Goal: Use online tool/utility: Utilize a website feature to perform a specific function

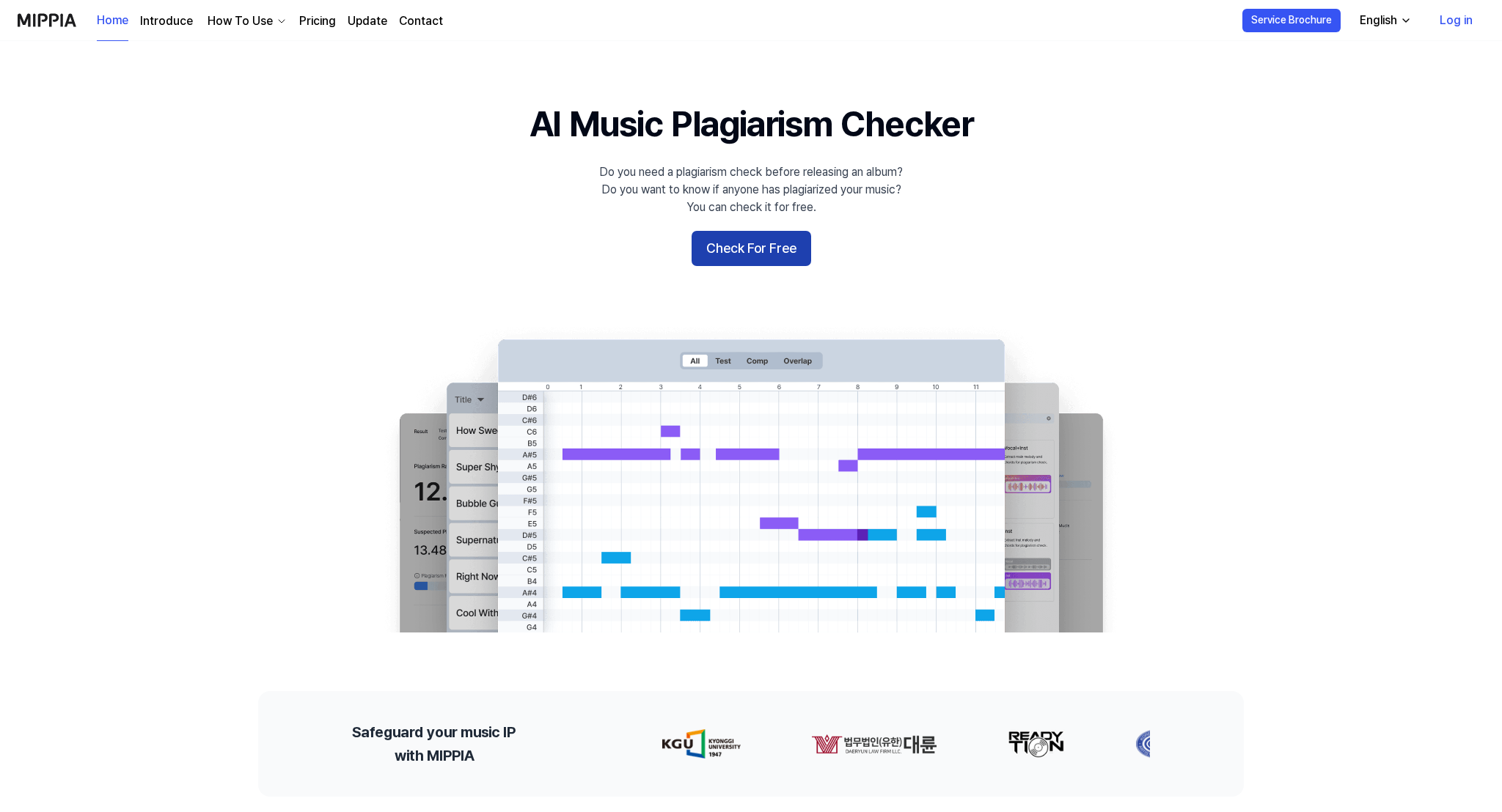
click at [717, 248] on button "Check For Free" at bounding box center [751, 249] width 120 height 35
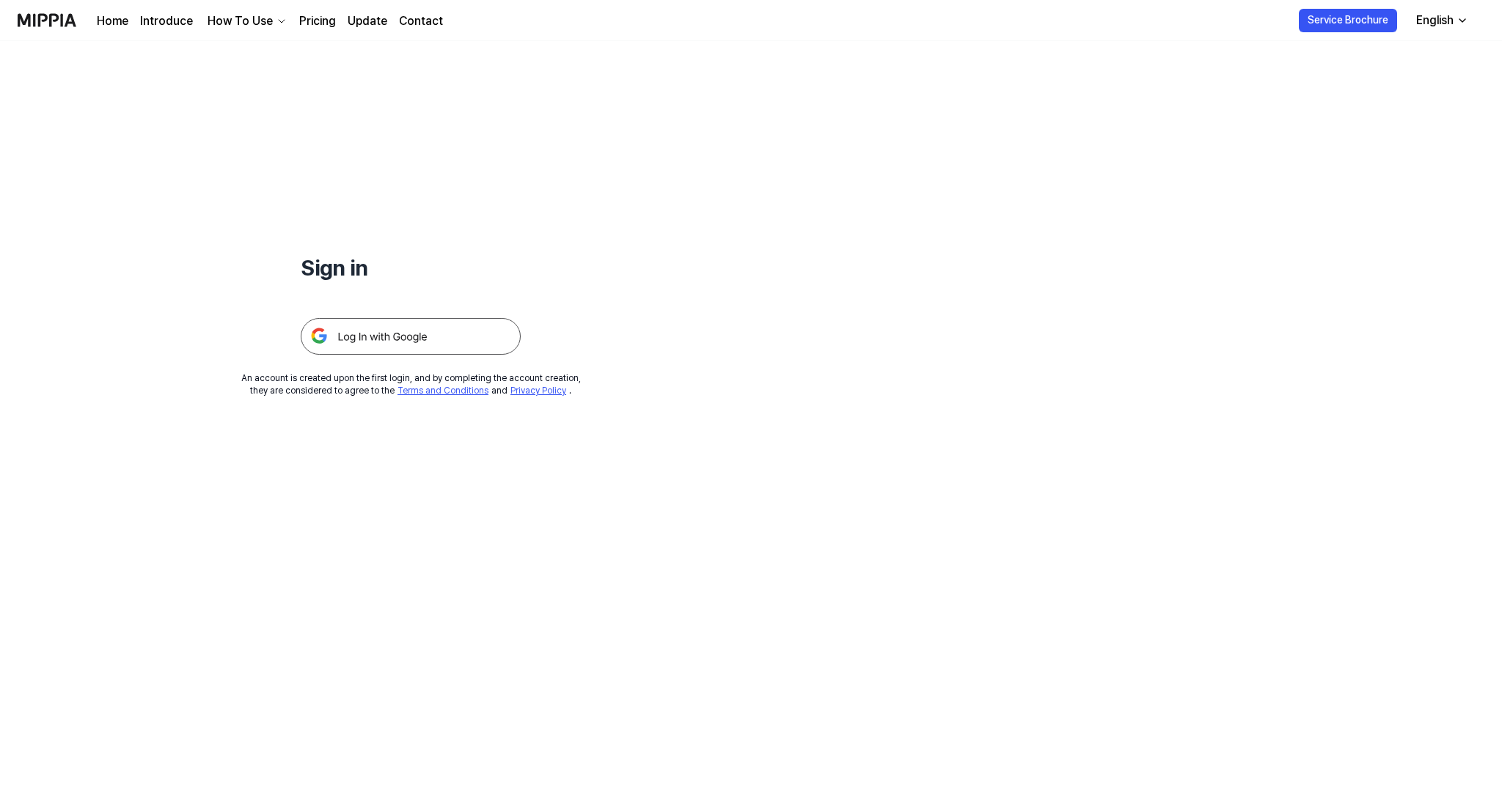
click at [394, 342] on img at bounding box center [411, 337] width 220 height 37
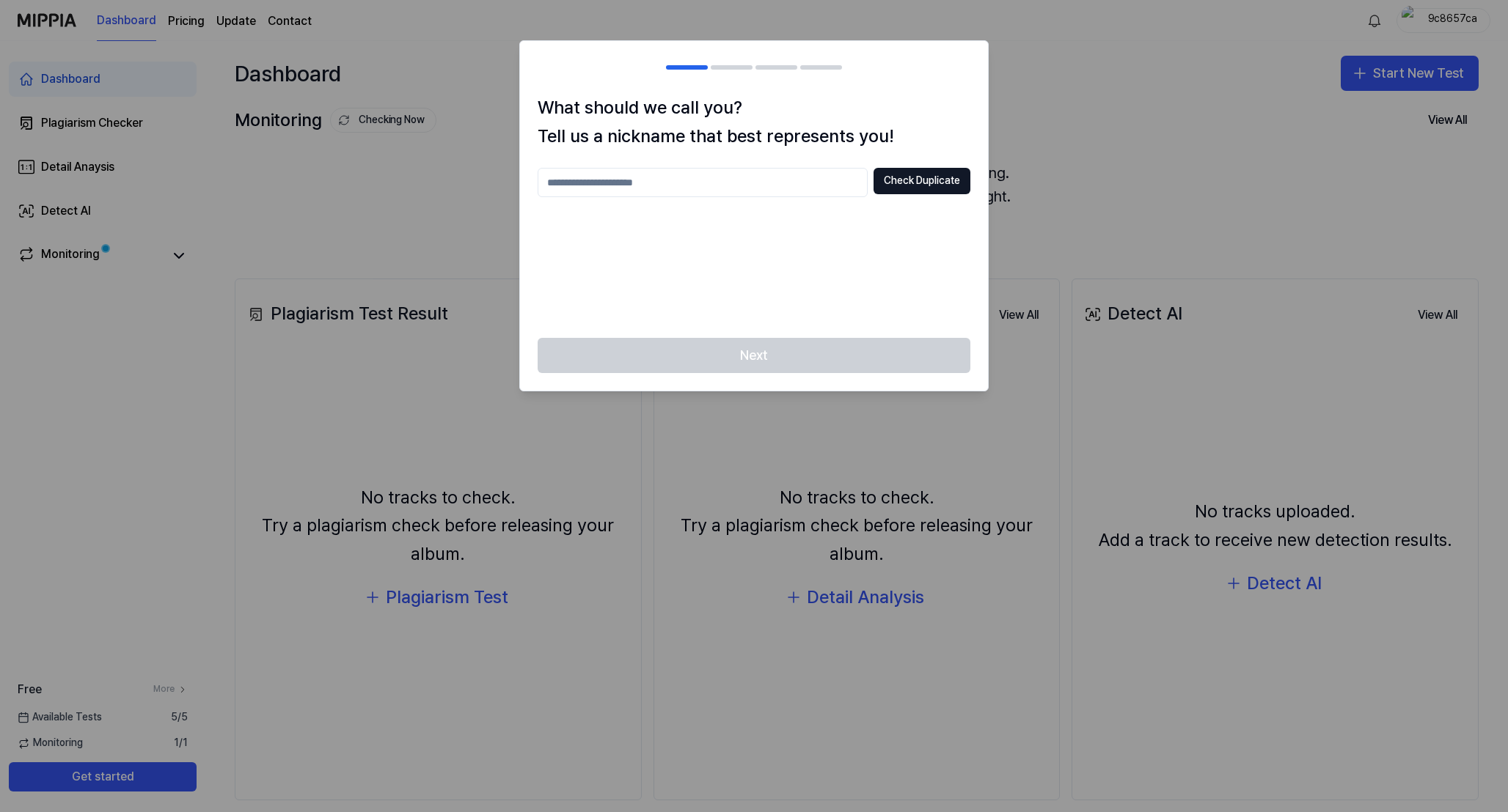
click at [614, 189] on input "text" at bounding box center [703, 182] width 330 height 29
type input "******"
click at [941, 181] on button "Check Duplicate" at bounding box center [922, 180] width 97 height 27
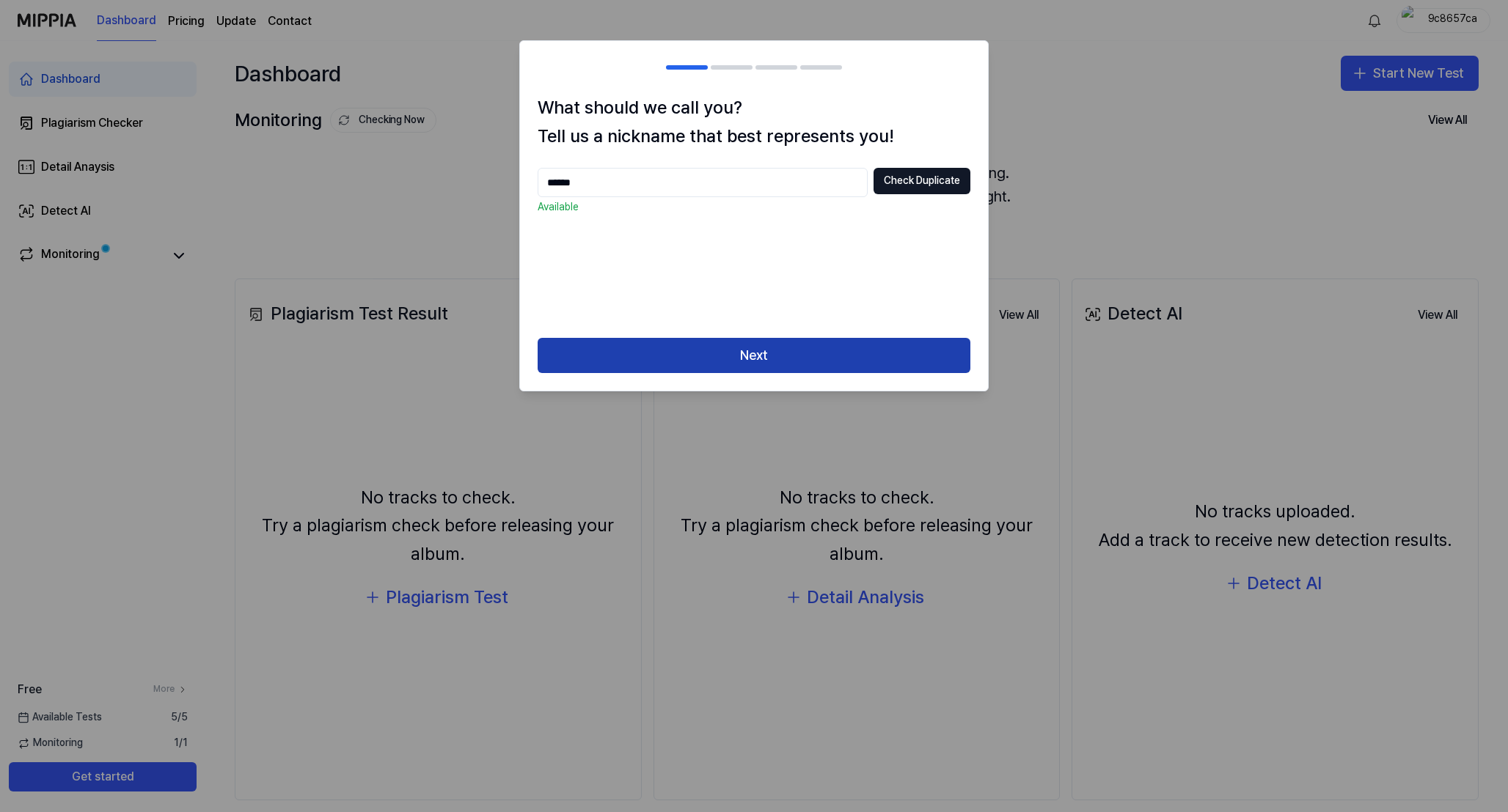
click at [777, 361] on button "Next" at bounding box center [754, 355] width 433 height 35
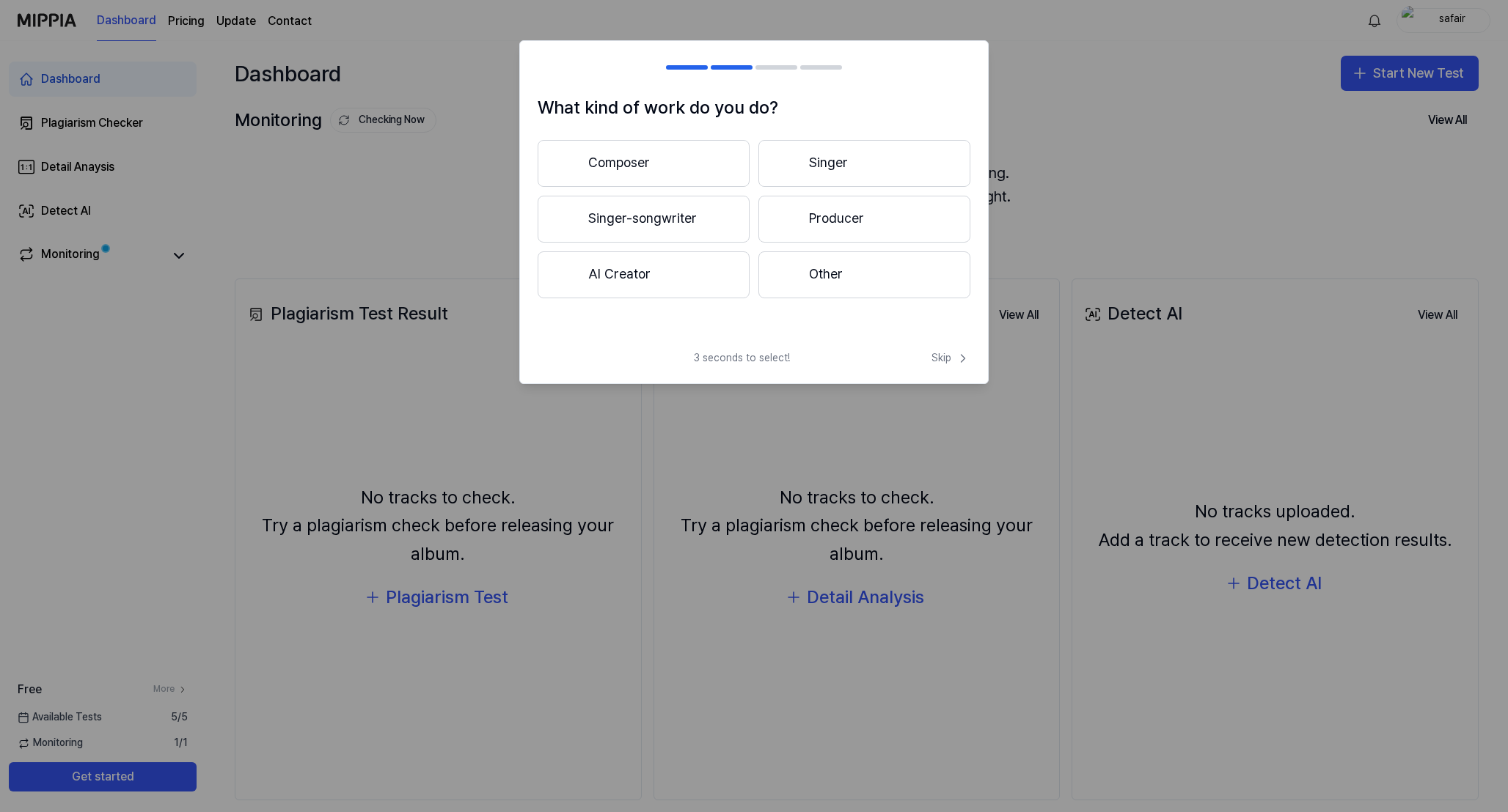
click at [674, 157] on button "Composer" at bounding box center [644, 163] width 212 height 47
click at [895, 232] on button "3 years or more" at bounding box center [865, 220] width 212 height 49
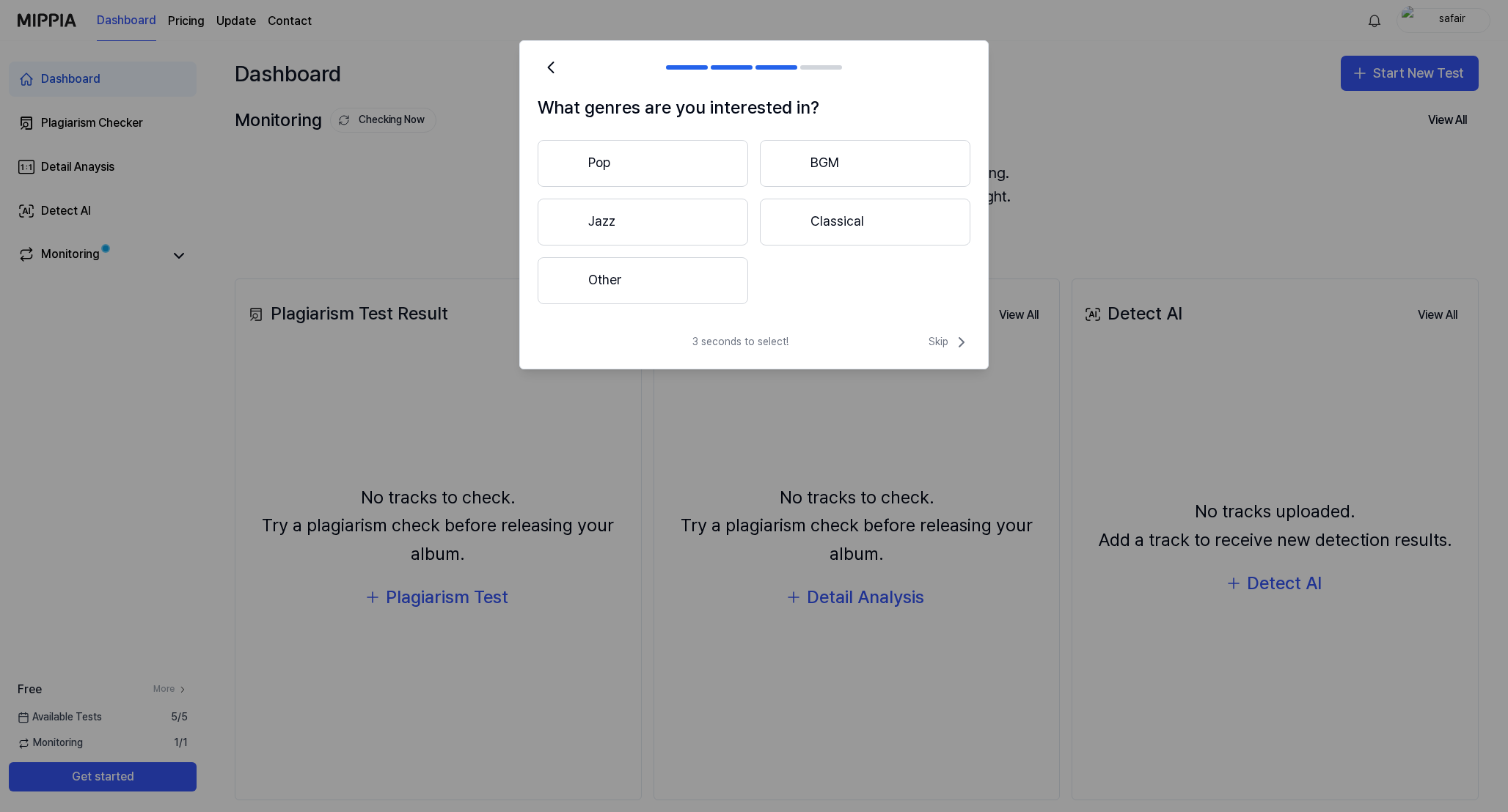
click at [624, 295] on button "Other" at bounding box center [643, 281] width 211 height 47
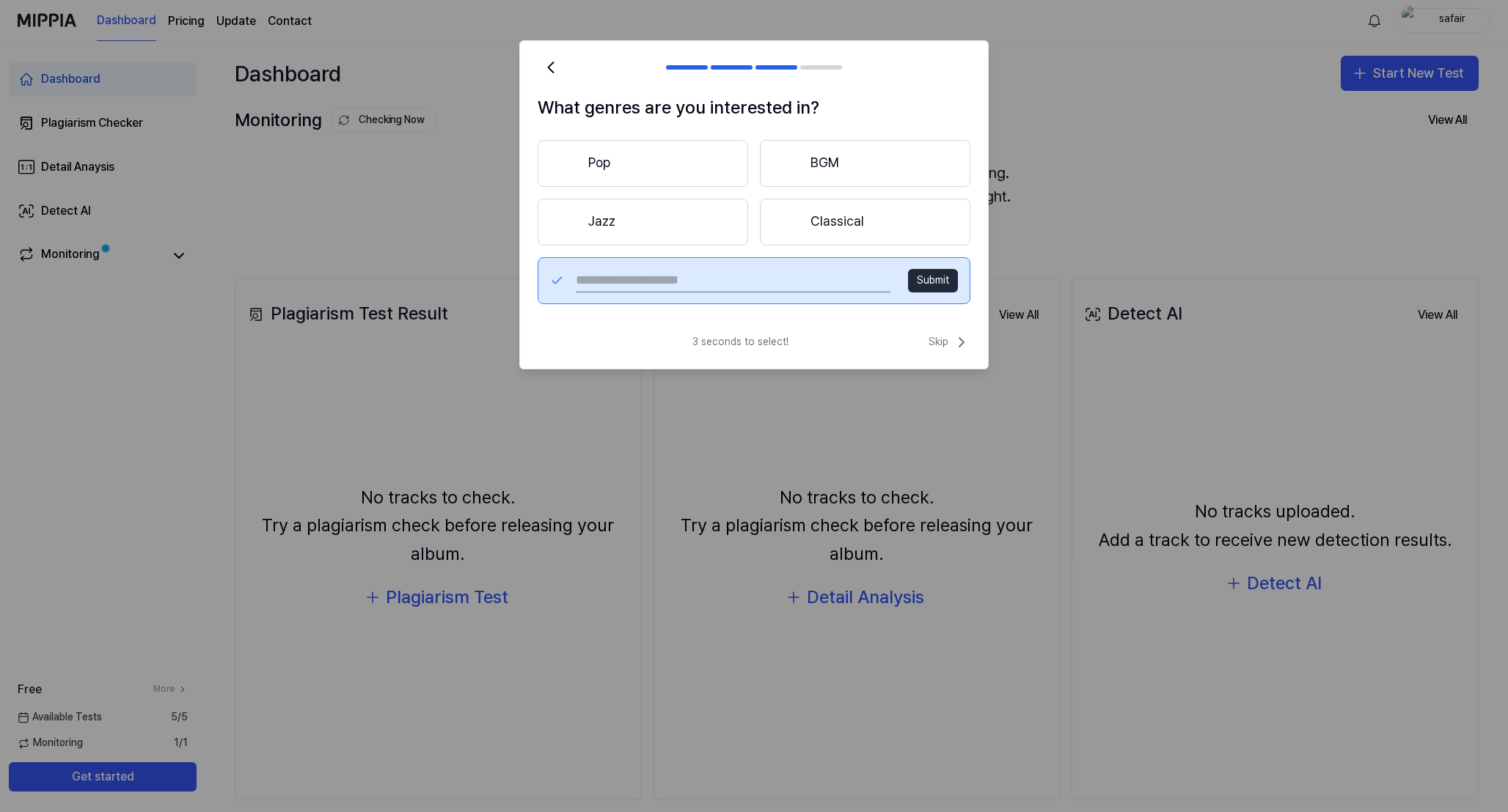
click at [619, 275] on input "text" at bounding box center [733, 280] width 315 height 23
type input "***"
click at [937, 281] on button "Submit" at bounding box center [933, 280] width 50 height 23
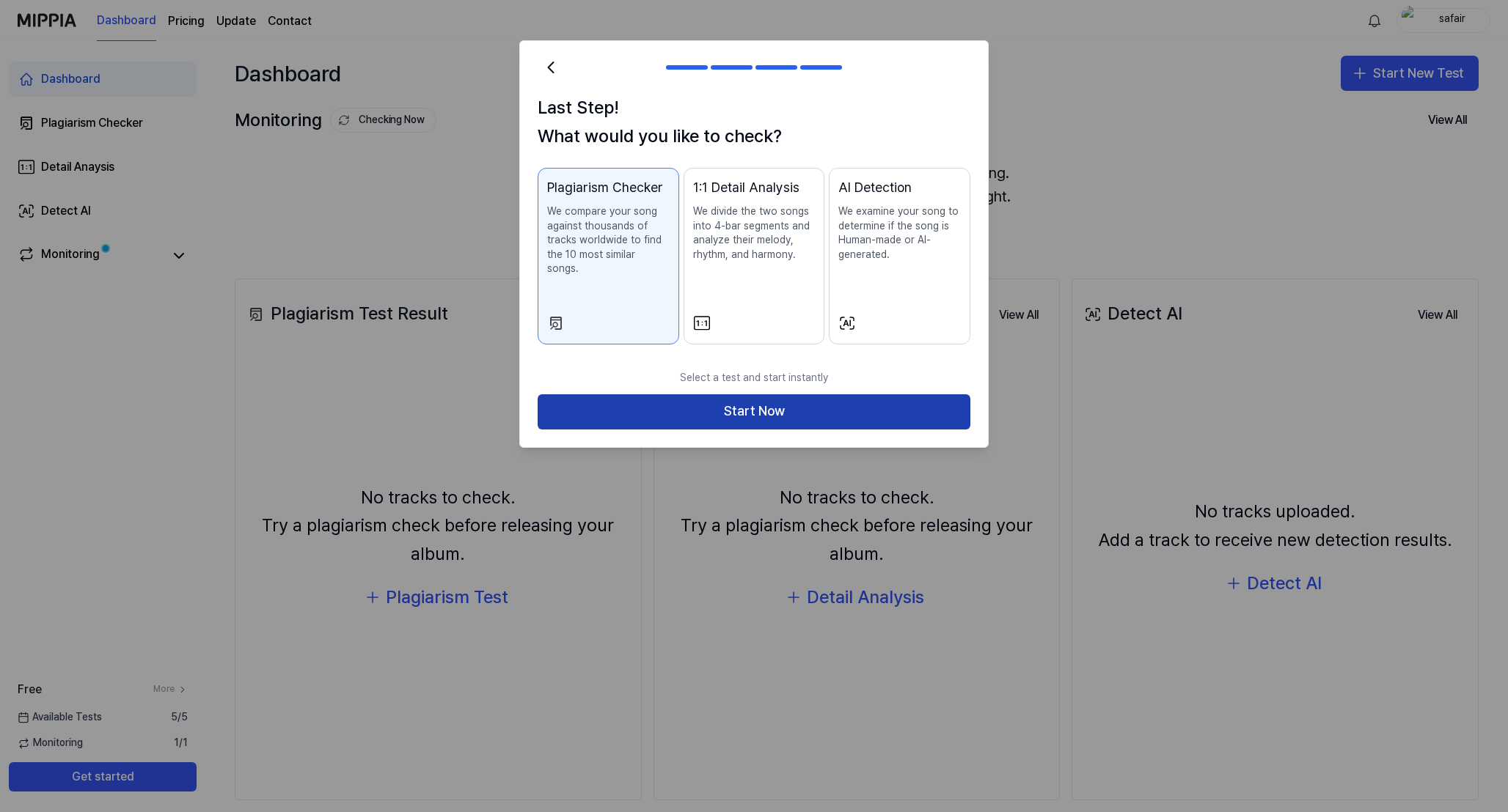
click at [762, 394] on button "Start Now" at bounding box center [754, 412] width 433 height 35
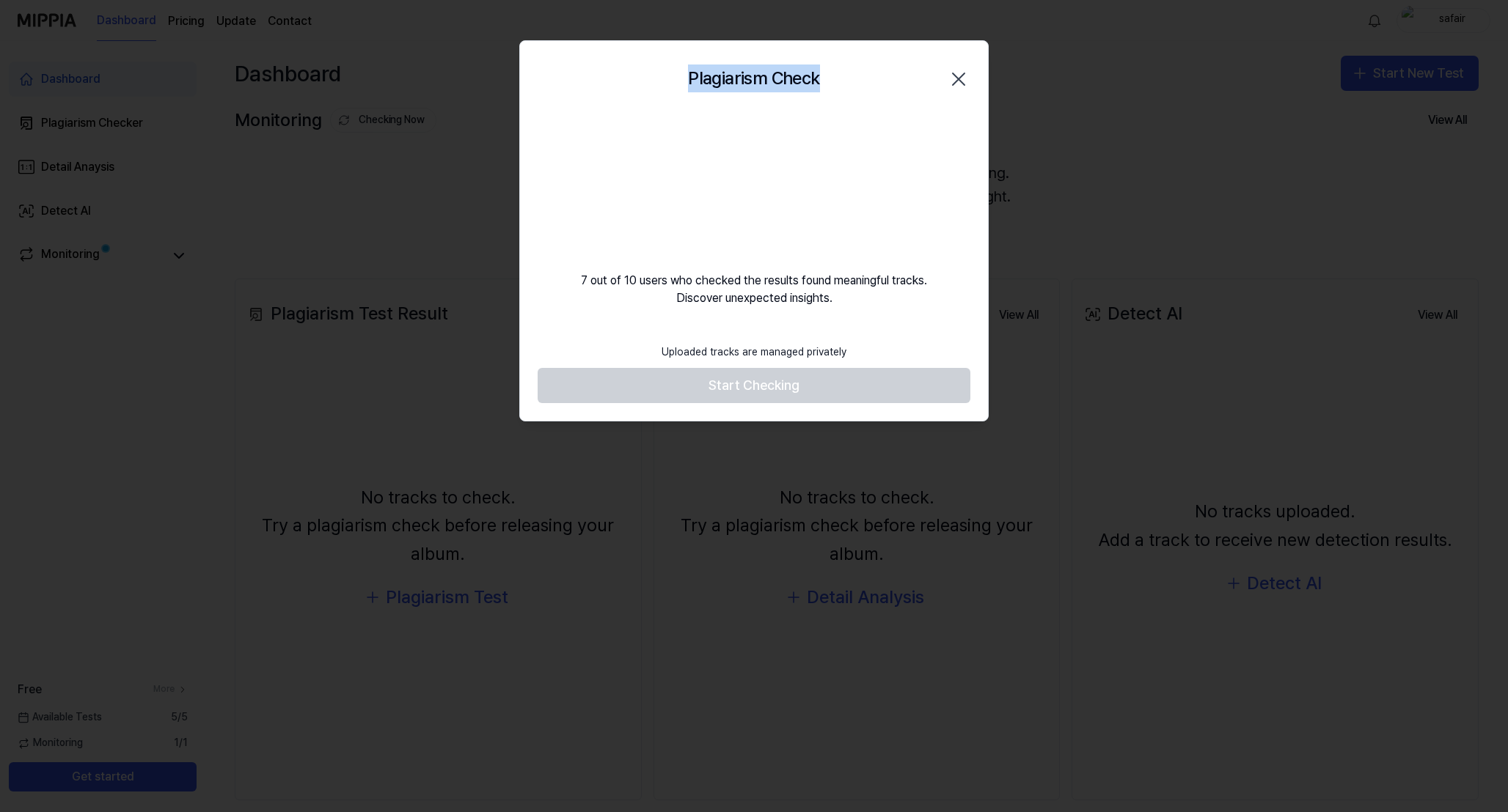
drag, startPoint x: 852, startPoint y: 78, endPoint x: 830, endPoint y: 47, distance: 38.0
click at [830, 47] on div "Plagiarism Check Close" at bounding box center [754, 78] width 468 height 75
click at [865, 77] on div "Plagiarism Check Close" at bounding box center [754, 78] width 433 height 40
click at [748, 398] on footer "Uploaded tracks are managed privately Start Checking" at bounding box center [754, 370] width 433 height 67
click at [962, 80] on icon "button" at bounding box center [958, 78] width 23 height 23
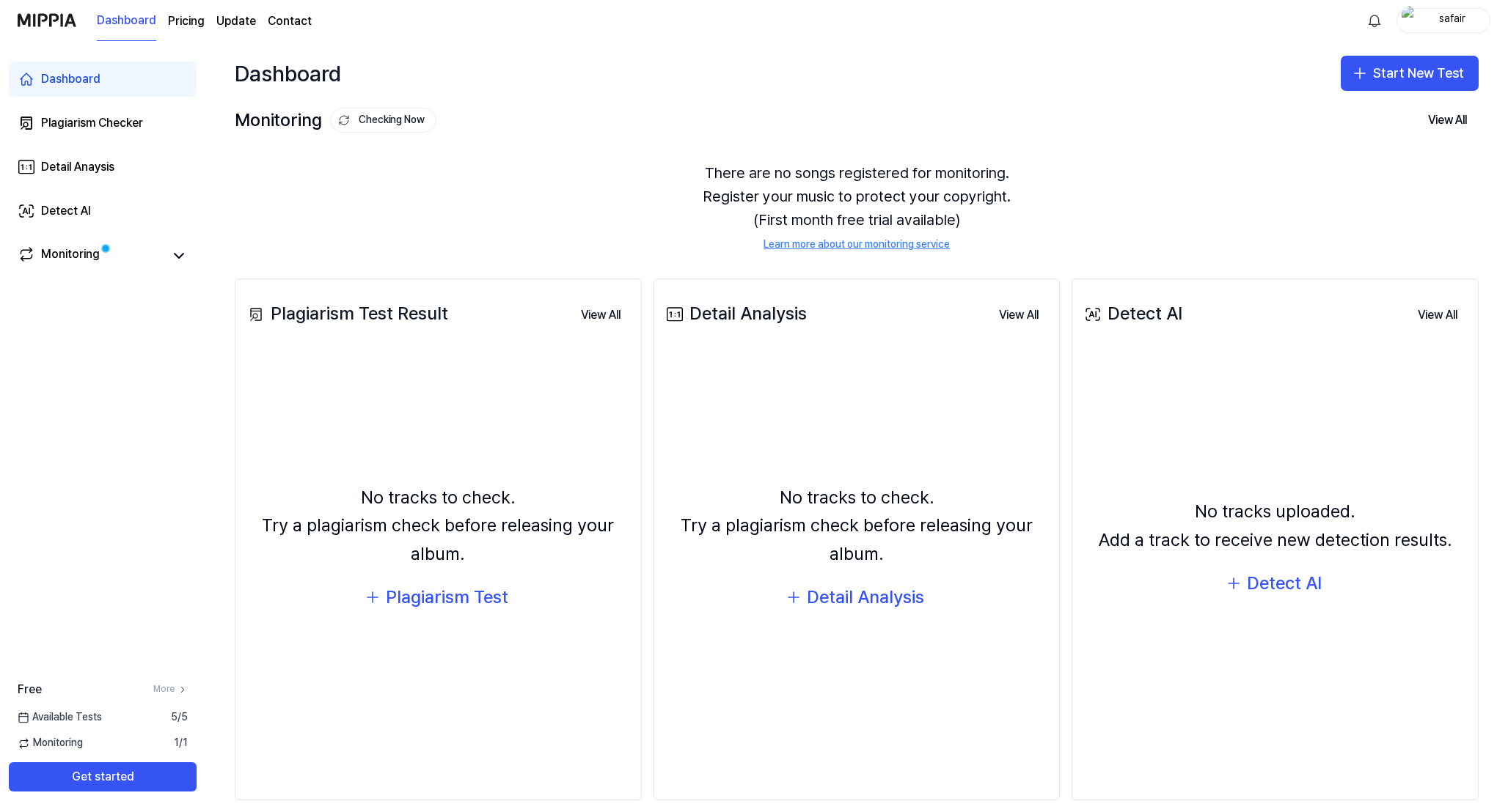
scroll to position [17, 0]
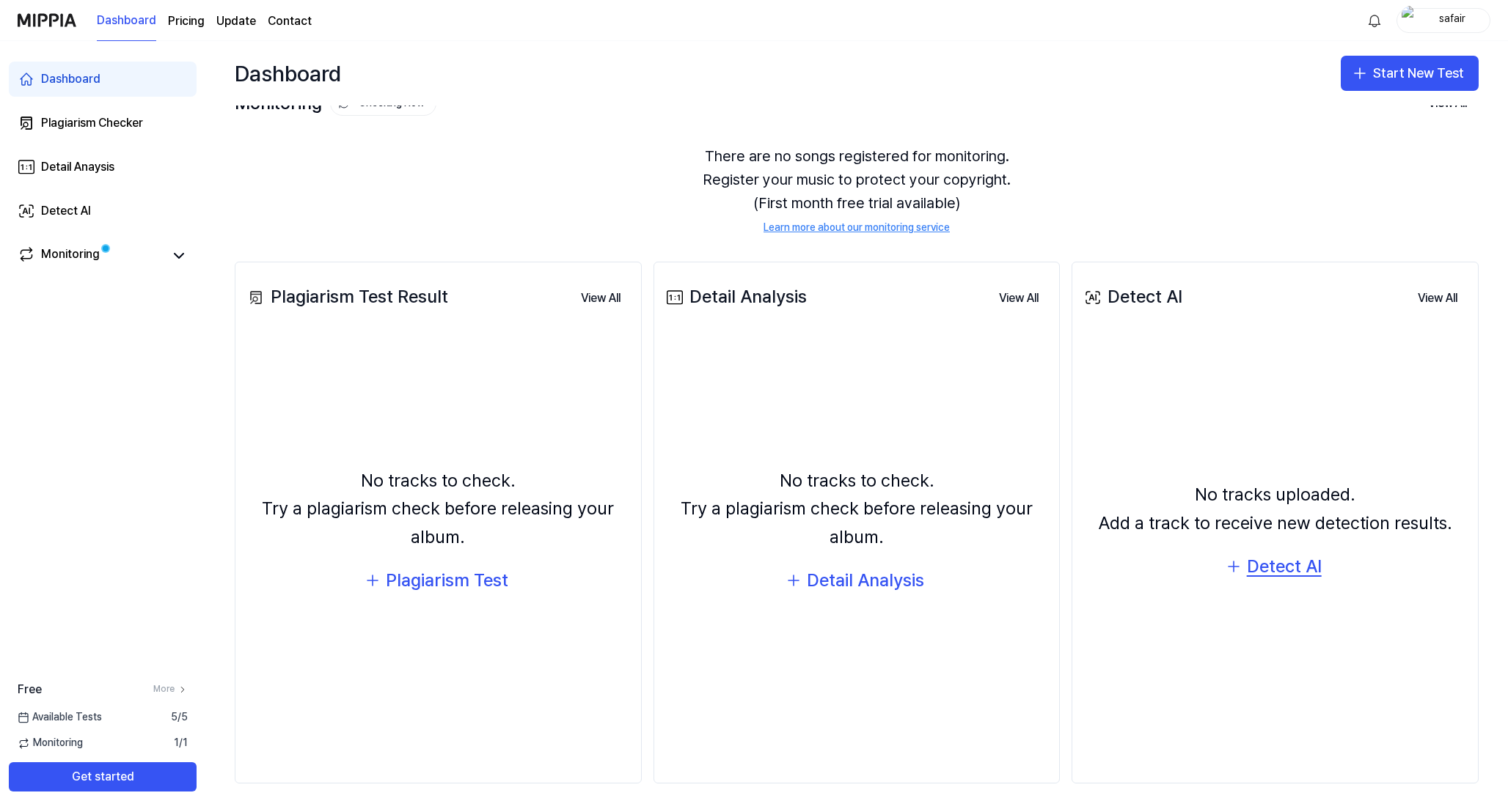
click at [1256, 567] on div "Detect AI" at bounding box center [1284, 567] width 75 height 28
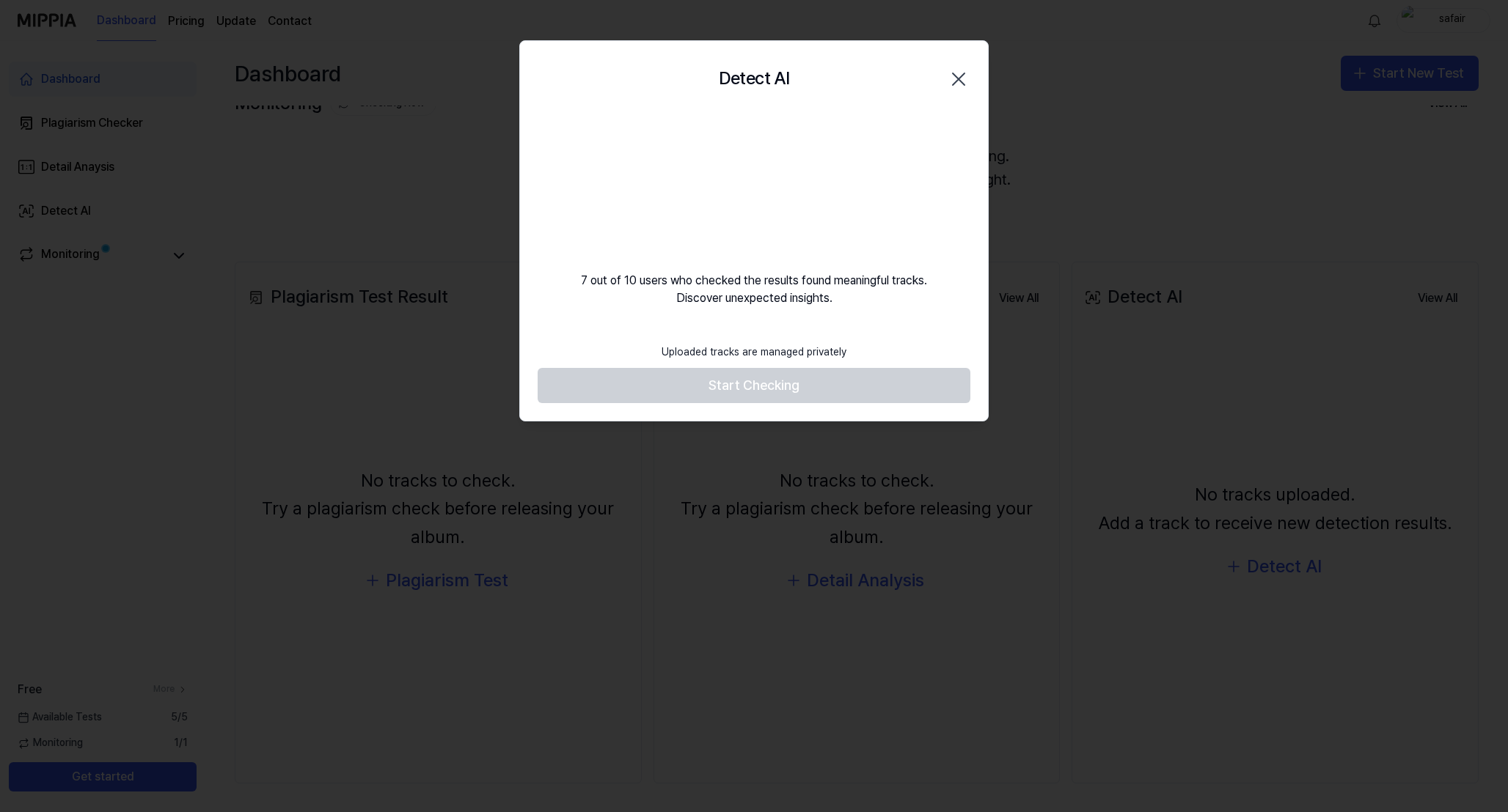
click at [730, 384] on footer "Uploaded tracks are managed privately Start Checking" at bounding box center [754, 370] width 433 height 67
click at [955, 72] on icon "button" at bounding box center [958, 78] width 23 height 23
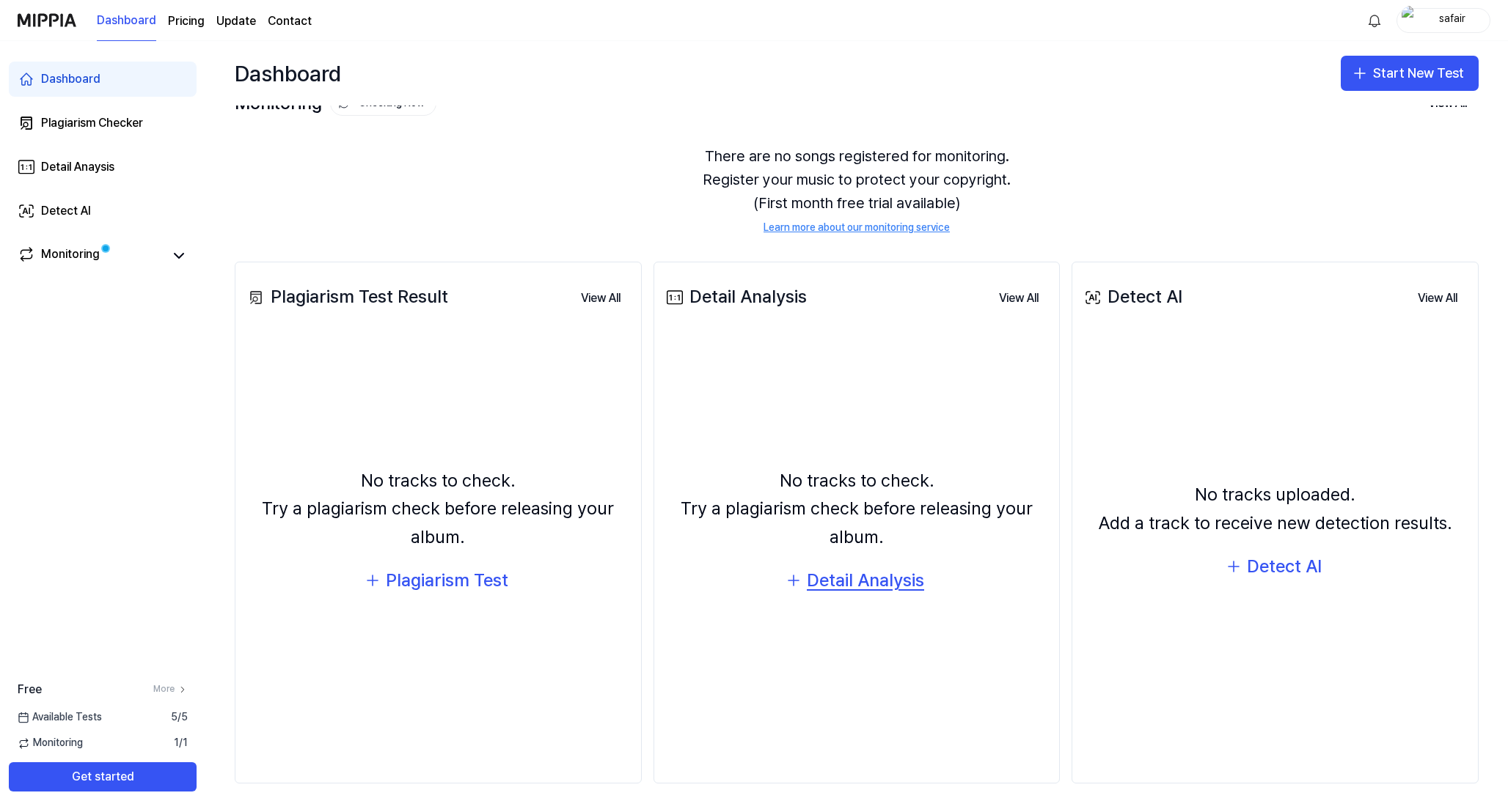
click at [803, 578] on button "Detail Analysis" at bounding box center [857, 581] width 164 height 35
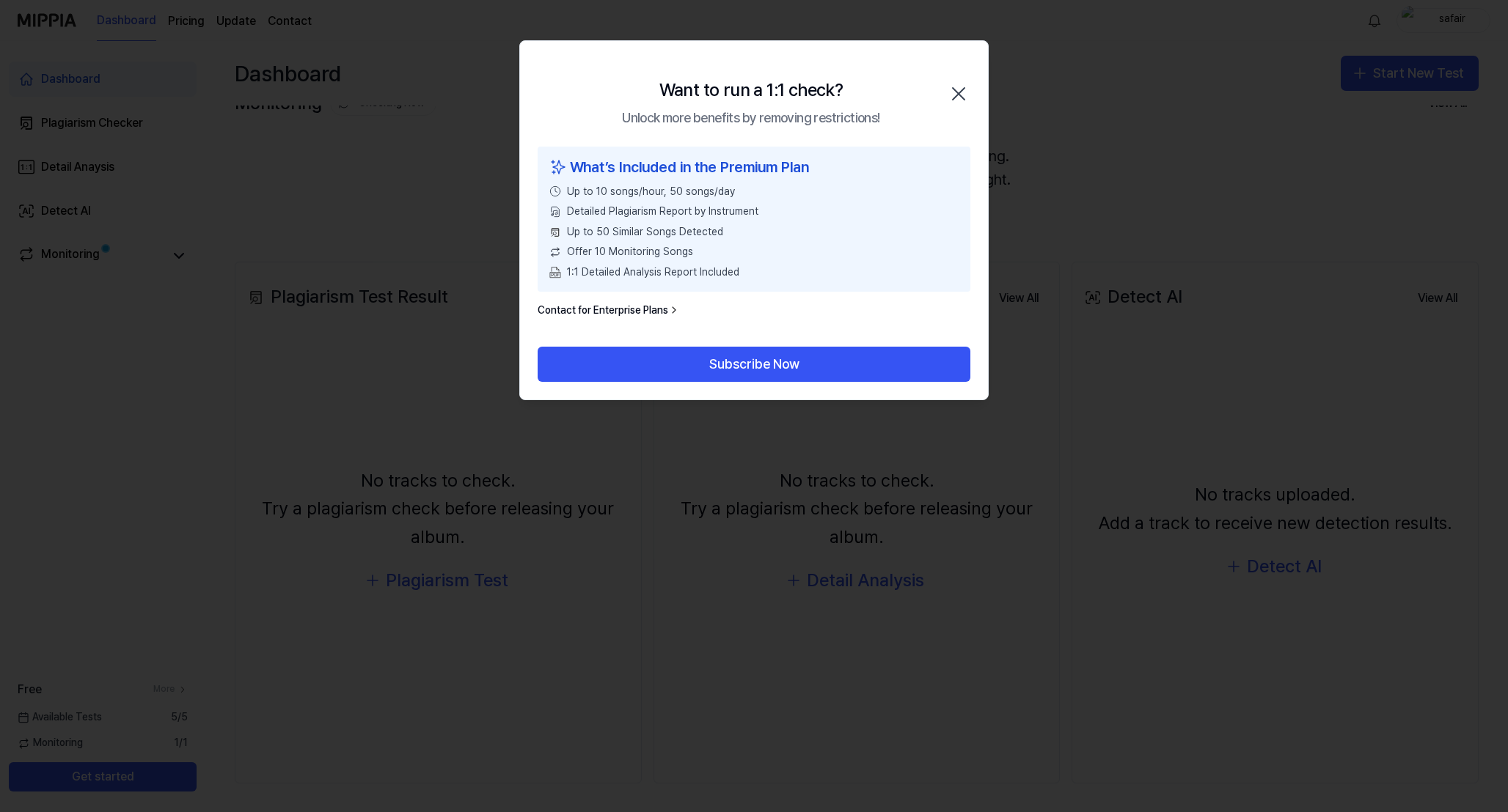
click at [961, 90] on icon "button" at bounding box center [959, 94] width 12 height 12
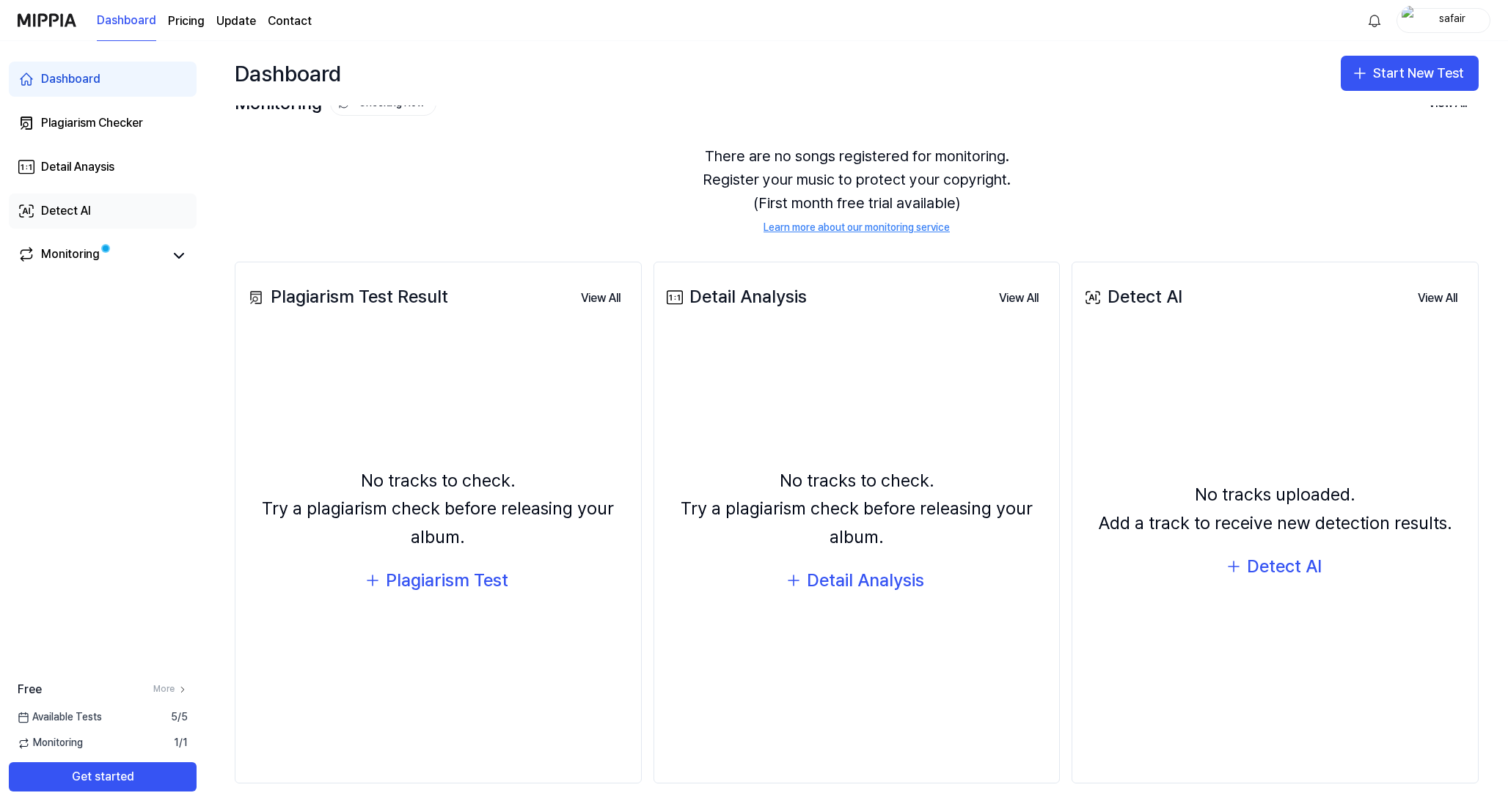
click at [42, 215] on div "Detect AI" at bounding box center [66, 211] width 50 height 17
click at [76, 269] on div "Monitoring" at bounding box center [103, 255] width 188 height 35
click at [106, 261] on link "Monitoring" at bounding box center [90, 256] width 146 height 20
click at [150, 686] on div "Free More" at bounding box center [102, 690] width 205 height 17
click at [110, 780] on button "Get started" at bounding box center [103, 777] width 188 height 29
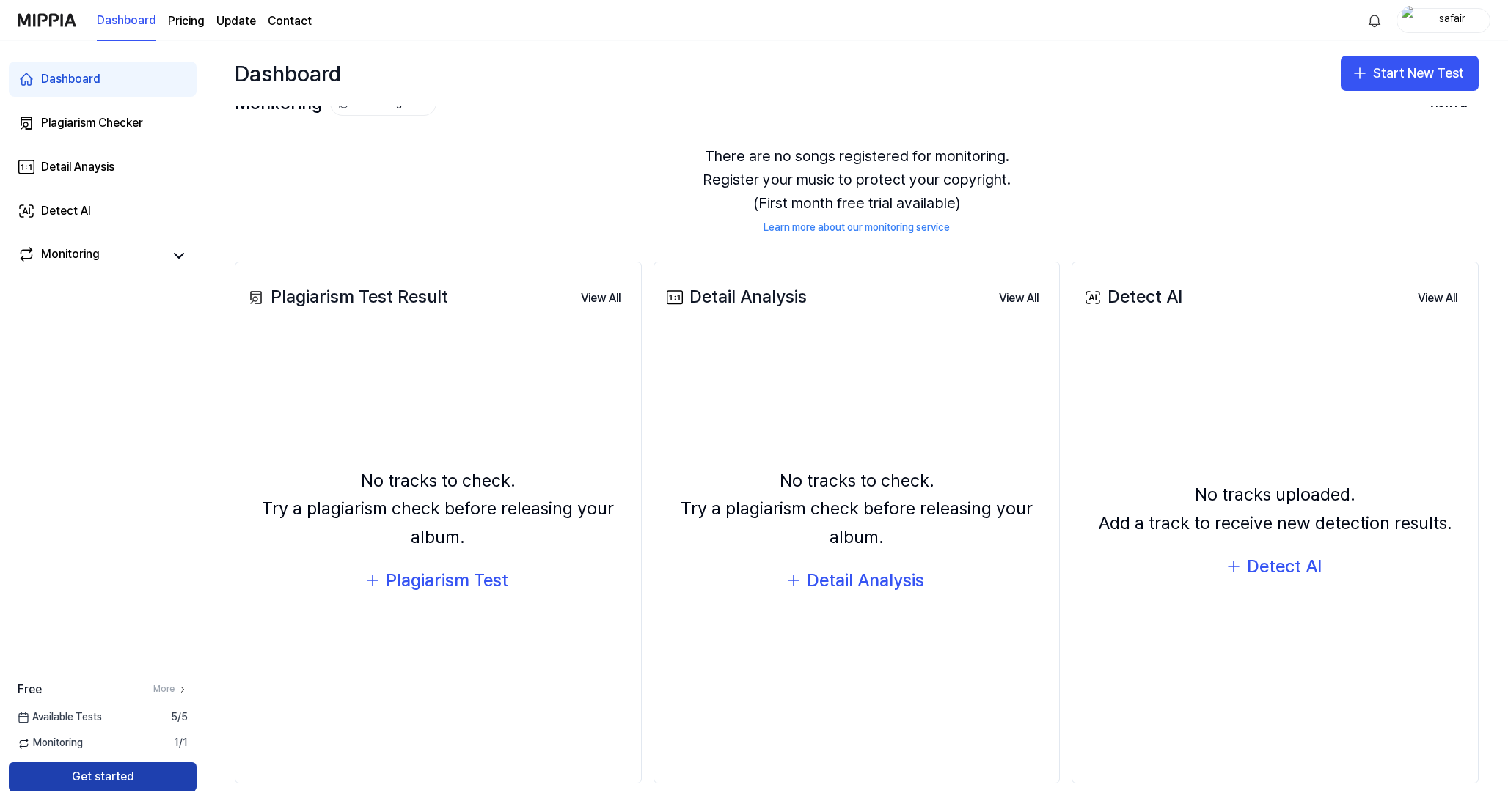
click at [110, 780] on button "Get started" at bounding box center [103, 777] width 188 height 29
click at [1418, 81] on button "Start New Test" at bounding box center [1410, 74] width 138 height 35
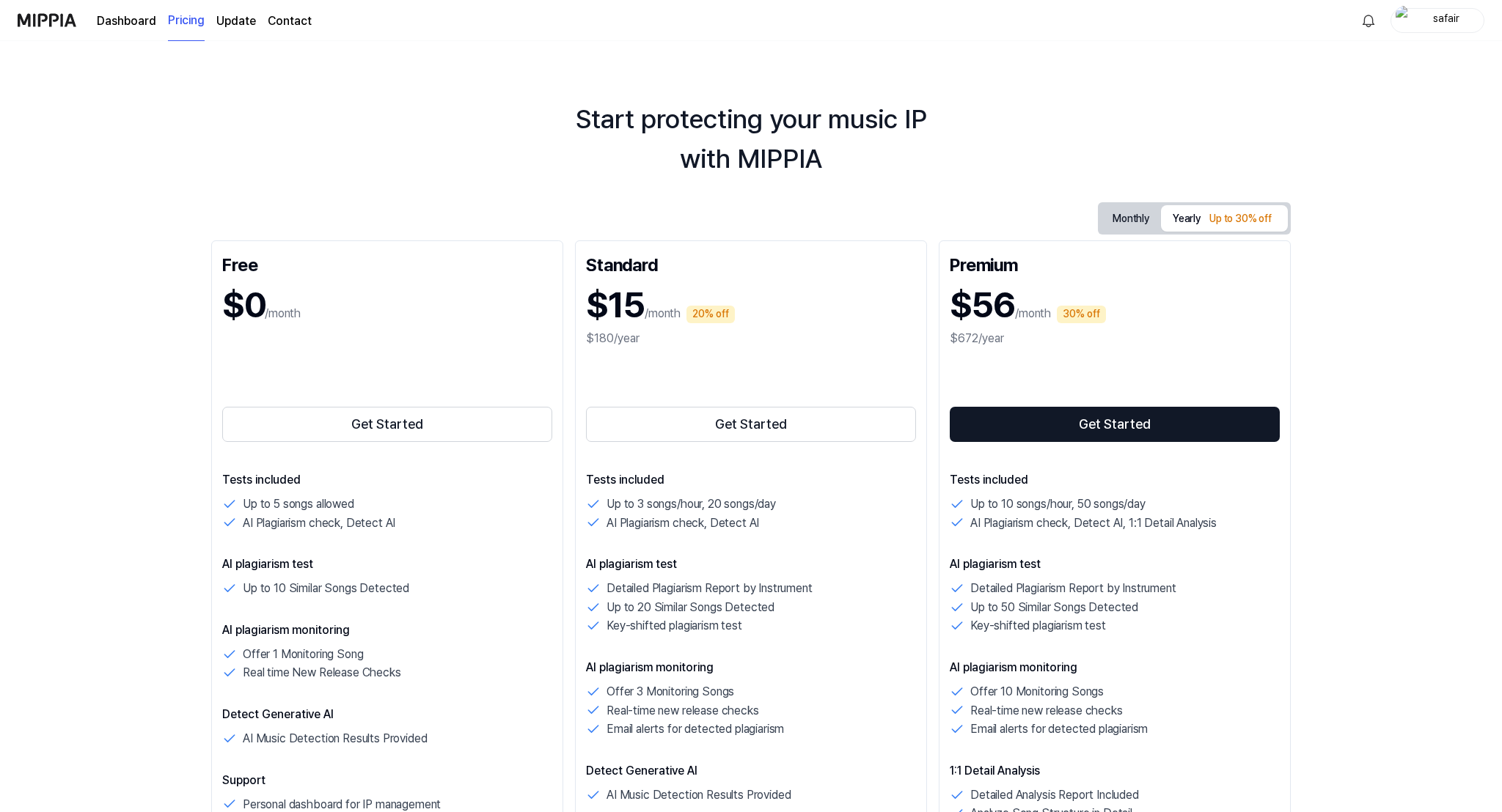
click at [285, 21] on link "Contact" at bounding box center [290, 21] width 44 height 17
click at [124, 25] on link "Dashboard" at bounding box center [126, 21] width 60 height 17
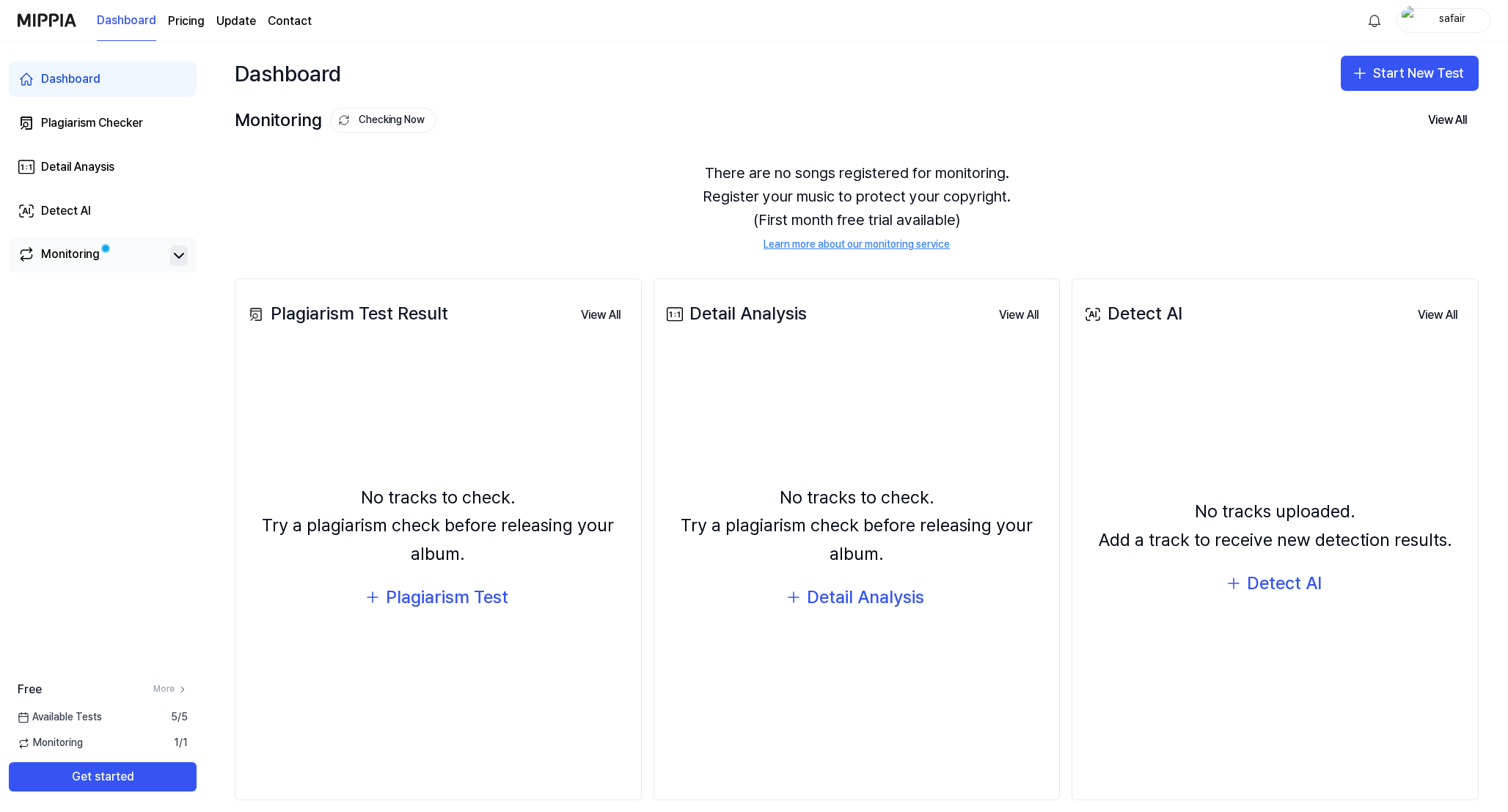
click at [181, 255] on icon at bounding box center [180, 256] width 9 height 5
click at [181, 255] on icon at bounding box center [179, 255] width 18 height 17
click at [72, 252] on div "Monitoring" at bounding box center [71, 256] width 59 height 20
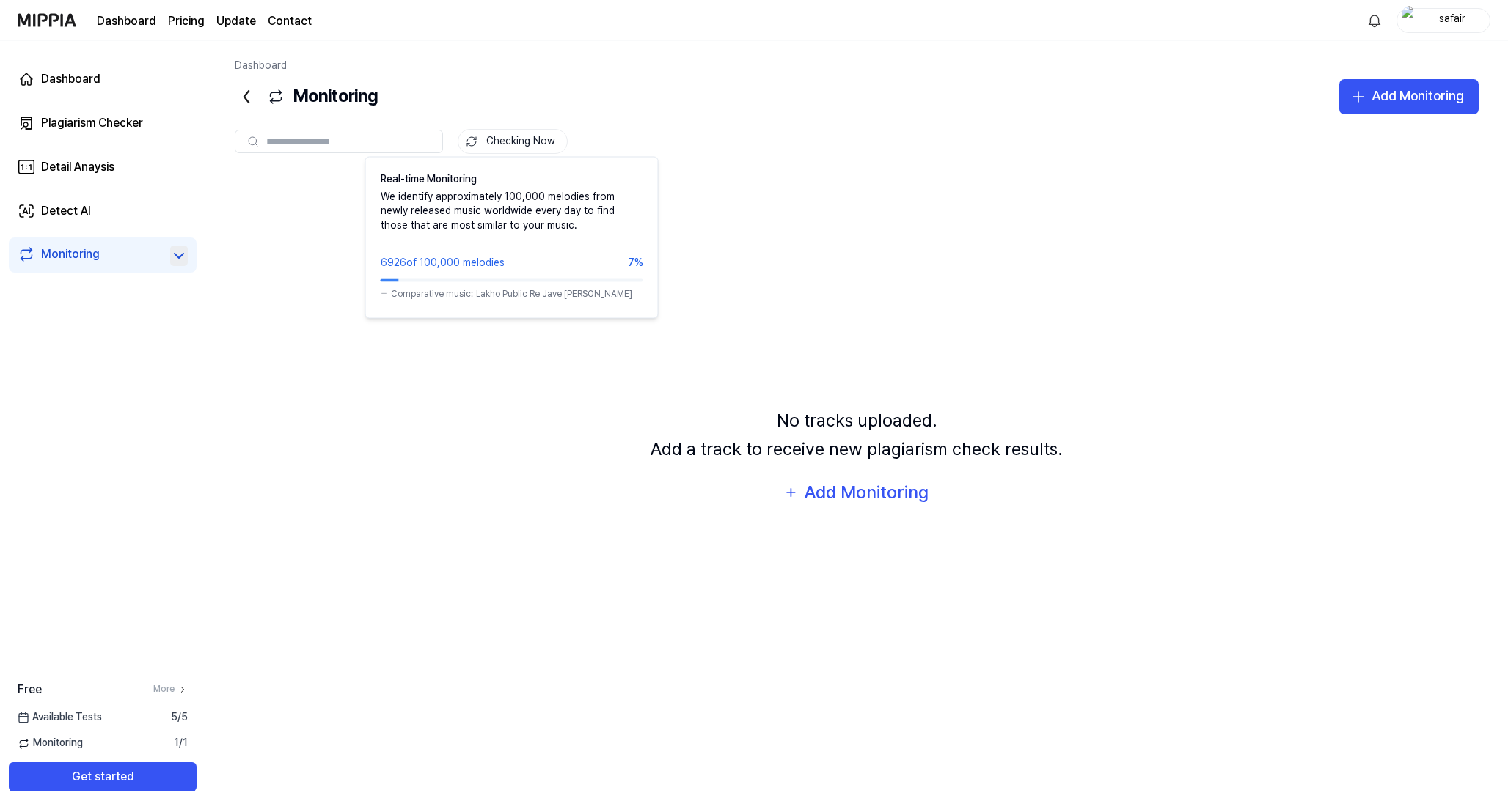
click at [516, 144] on button "Checking Now" at bounding box center [512, 141] width 110 height 25
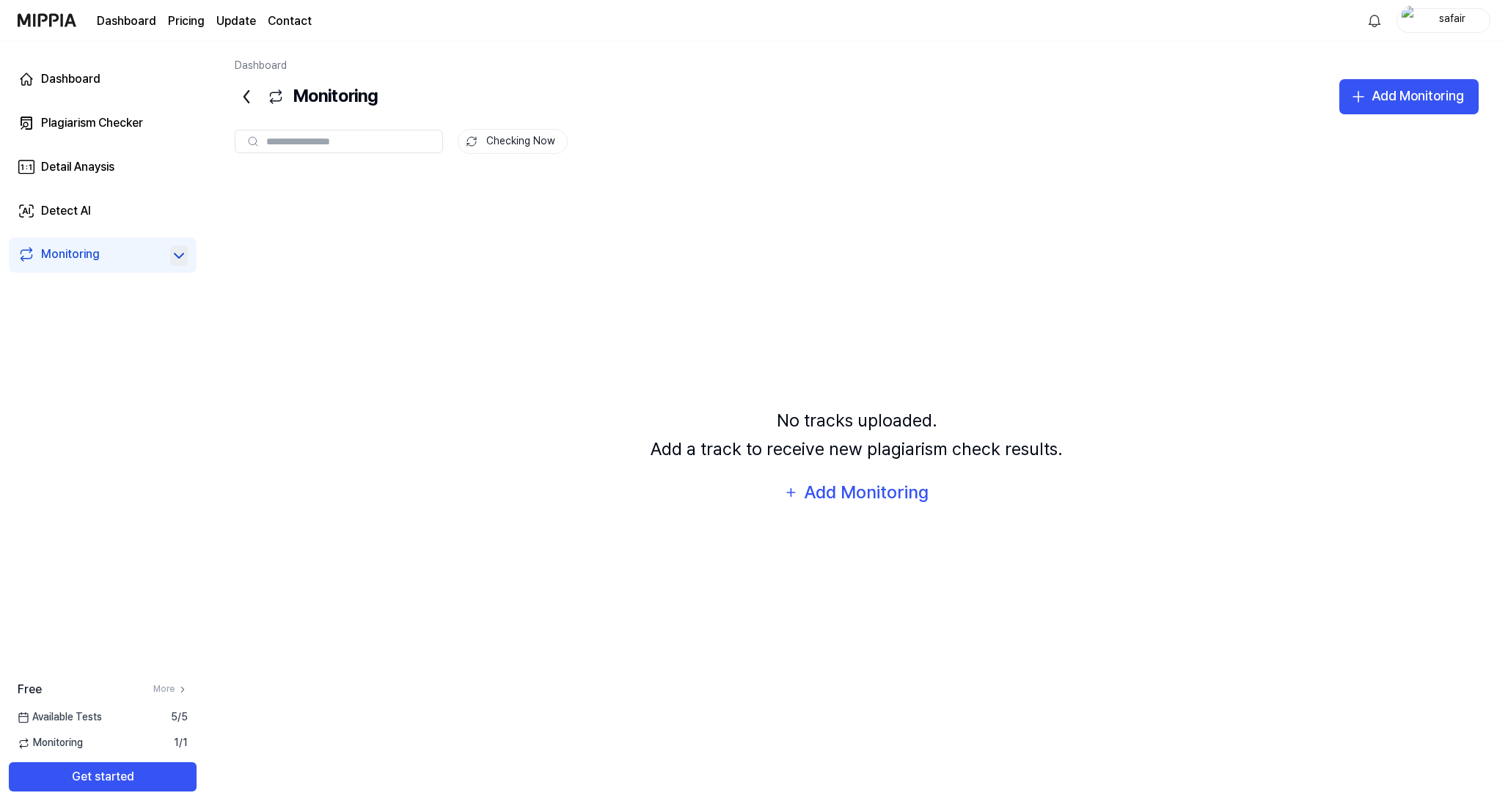
click at [516, 144] on button "Checking Now" at bounding box center [512, 141] width 110 height 25
click at [59, 203] on div "Detect AI" at bounding box center [66, 211] width 50 height 17
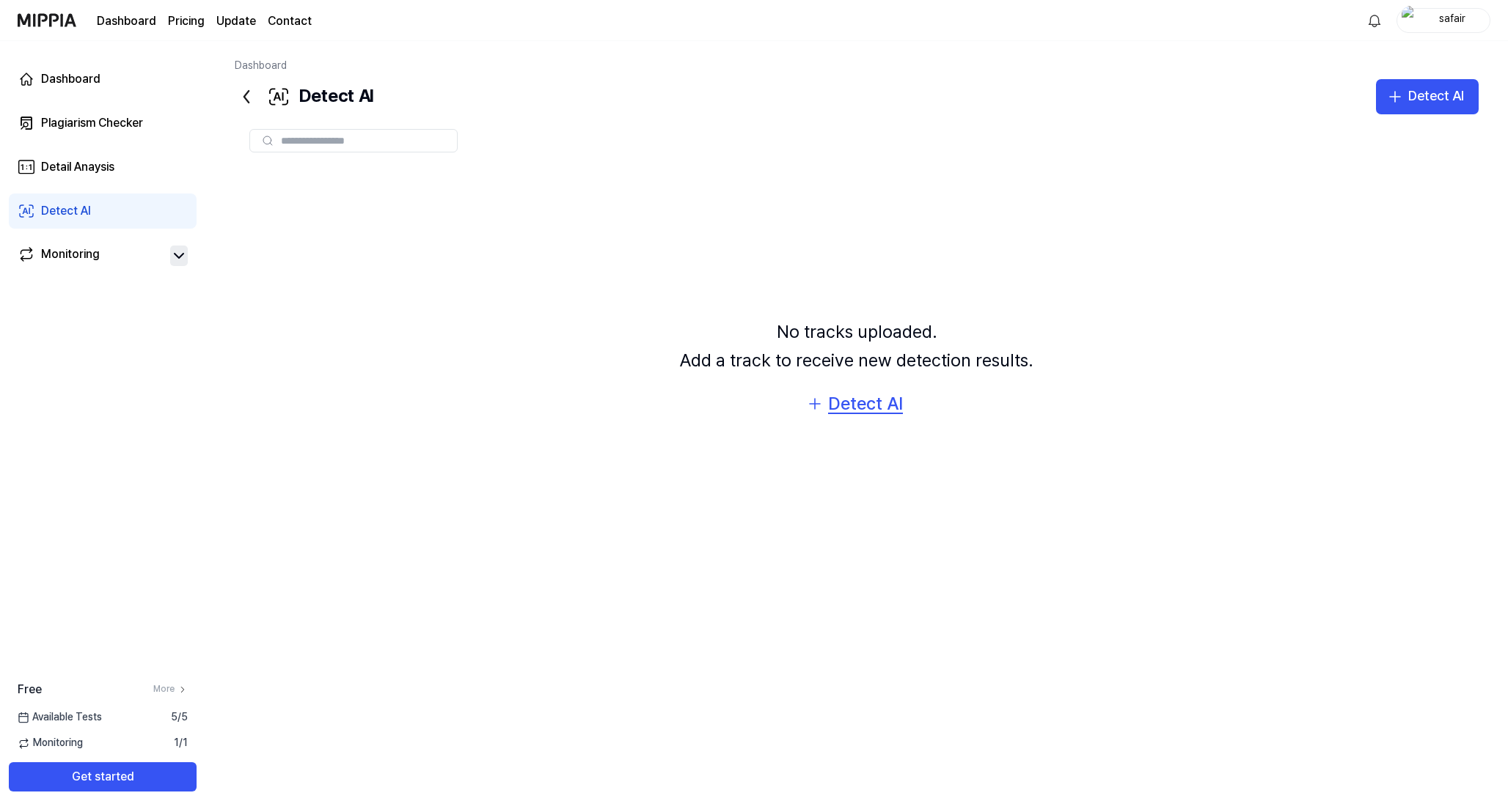
click at [857, 405] on div "Detect AI" at bounding box center [865, 404] width 75 height 28
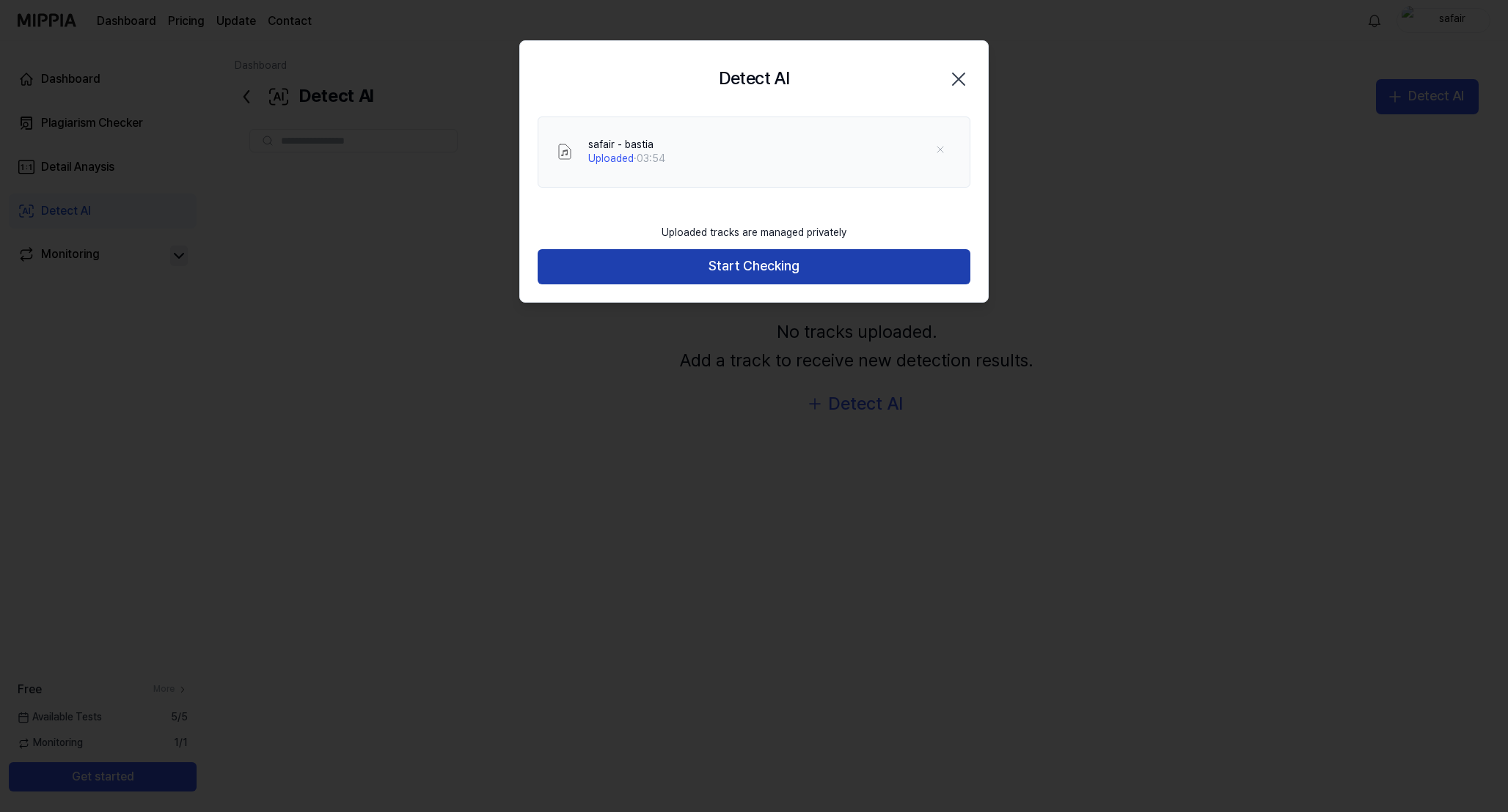
click at [740, 263] on button "Start Checking" at bounding box center [754, 267] width 433 height 35
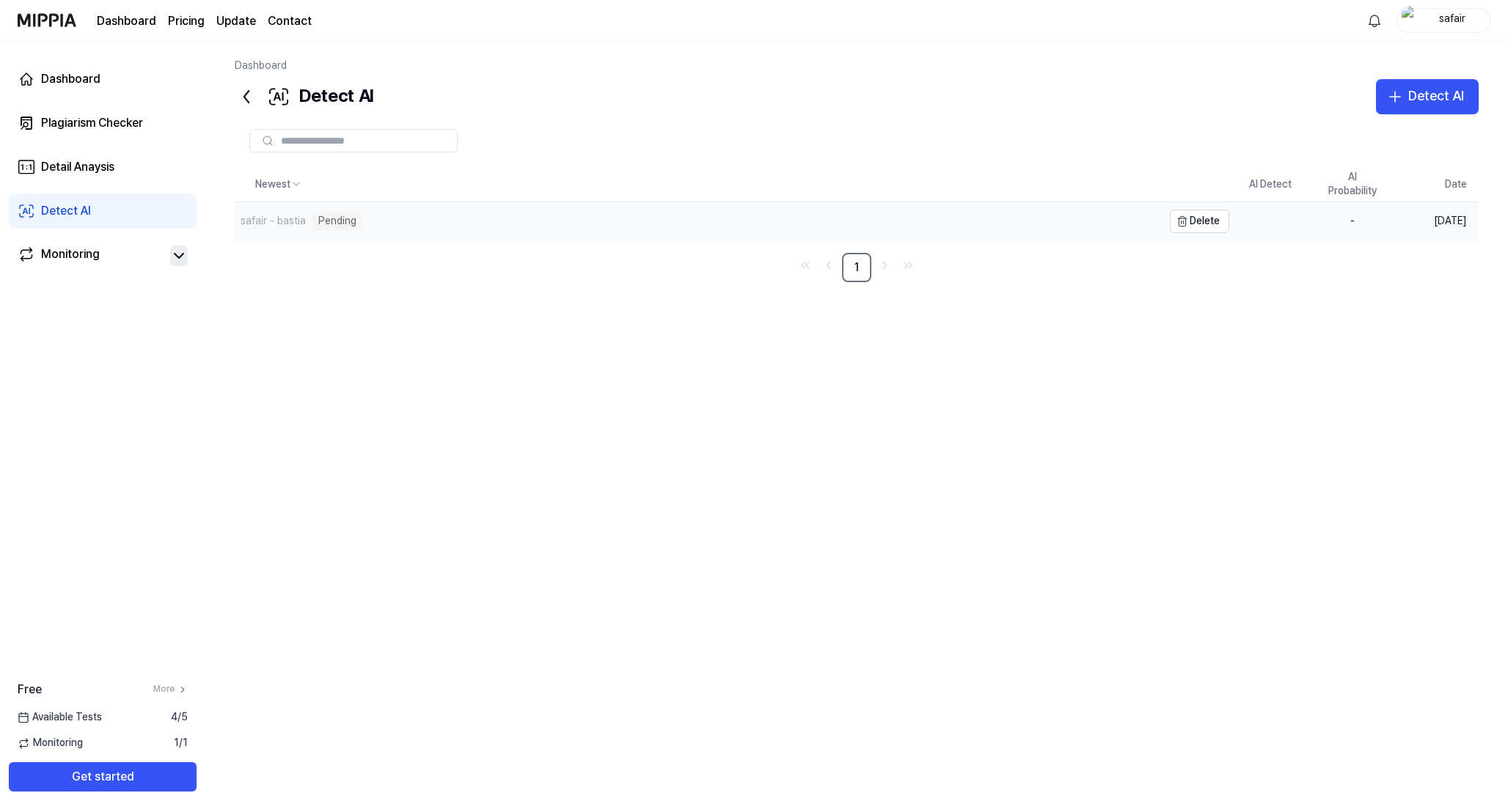
click at [563, 226] on div "safair - bastia Pending" at bounding box center [698, 221] width 928 height 38
